Goal: Task Accomplishment & Management: Use online tool/utility

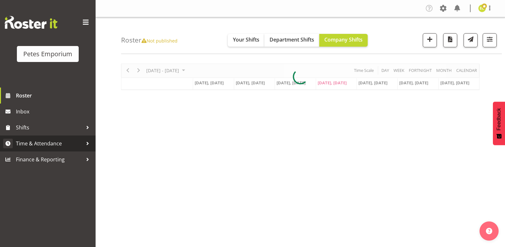
click at [32, 138] on span "Time & Attendance" at bounding box center [49, 143] width 67 height 10
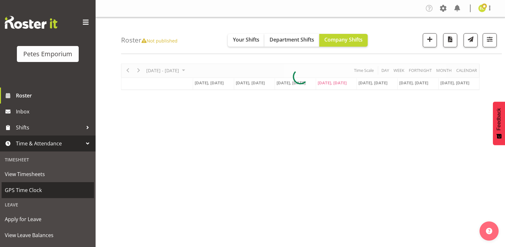
click at [17, 183] on link "GPS Time Clock" at bounding box center [48, 190] width 92 height 16
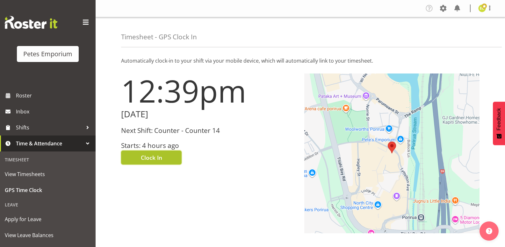
click at [156, 156] on span "Clock In" at bounding box center [151, 157] width 21 height 8
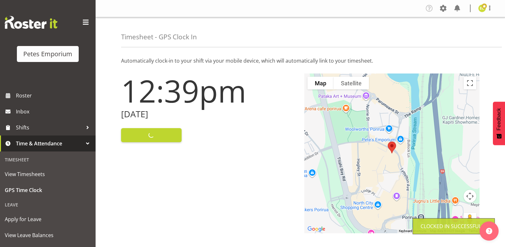
click at [497, 11] on div "Profile Log Out" at bounding box center [489, 8] width 20 height 8
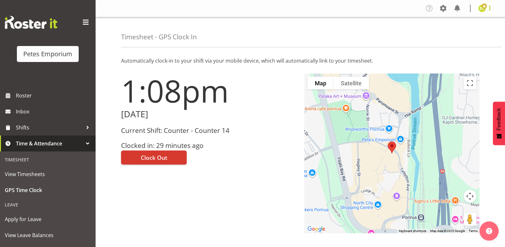
click at [489, 10] on span at bounding box center [490, 8] width 8 height 8
click at [462, 33] on link "Log Out" at bounding box center [463, 33] width 61 height 11
